Goal: Task Accomplishment & Management: Manage account settings

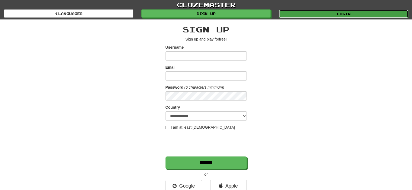
click at [312, 13] on link "Login" at bounding box center [343, 14] width 129 height 8
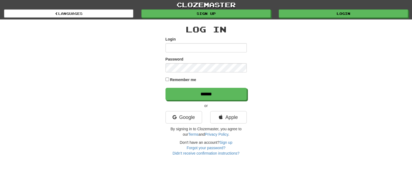
type input "**********"
click at [204, 86] on form "**********" at bounding box center [205, 69] width 81 height 64
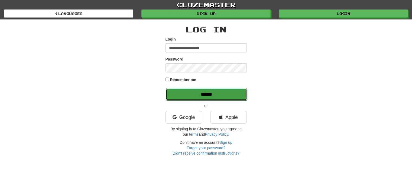
click at [202, 92] on input "******" at bounding box center [206, 94] width 81 height 12
